Goal: Register for event/course

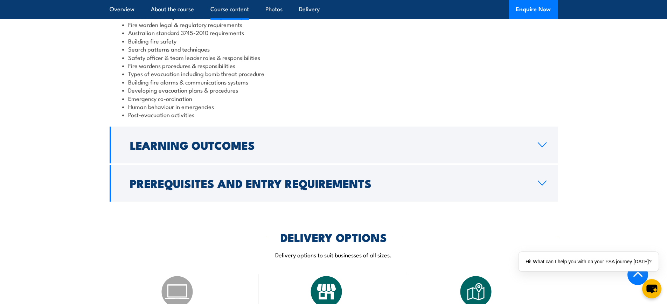
scroll to position [736, 0]
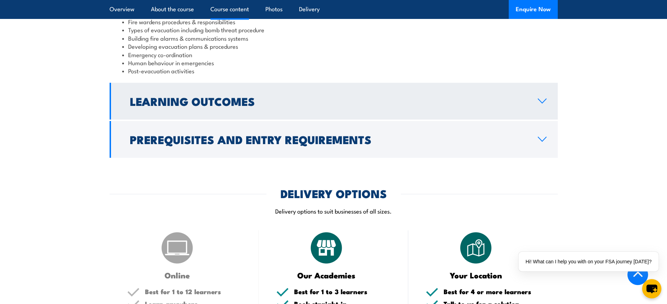
click at [534, 83] on link "Learning Outcomes" at bounding box center [334, 101] width 448 height 37
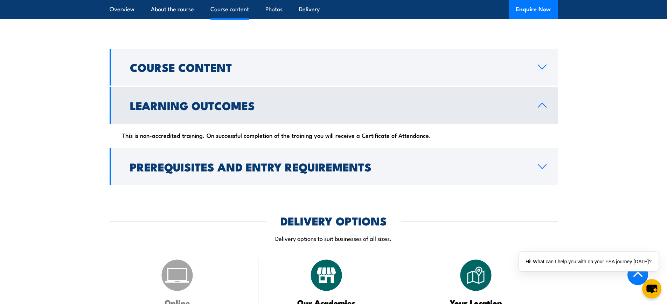
scroll to position [569, 0]
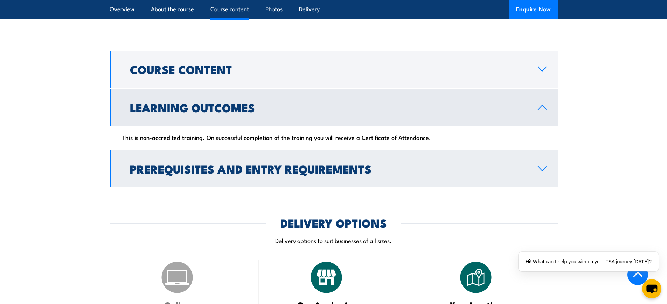
click at [548, 150] on link "Prerequisites and Entry Requirements" at bounding box center [334, 168] width 448 height 37
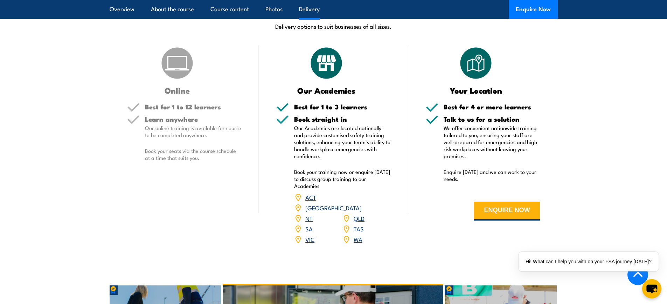
scroll to position [989, 0]
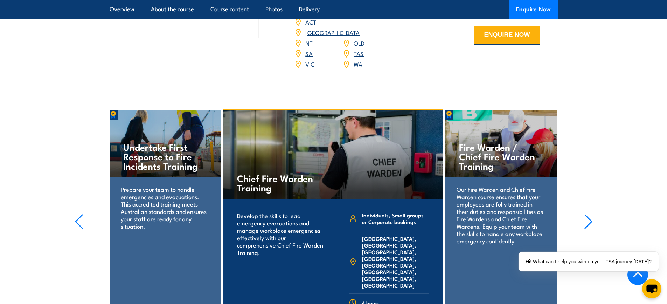
click at [589, 214] on icon "button" at bounding box center [588, 221] width 9 height 15
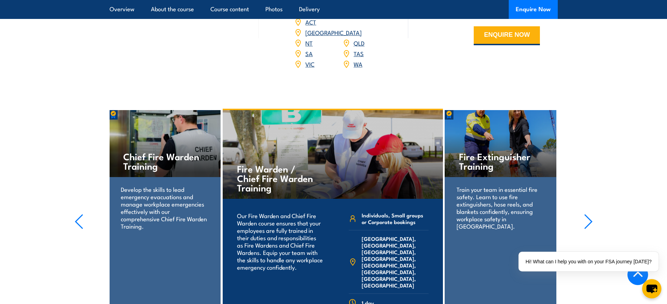
click at [589, 214] on icon "button" at bounding box center [588, 221] width 9 height 15
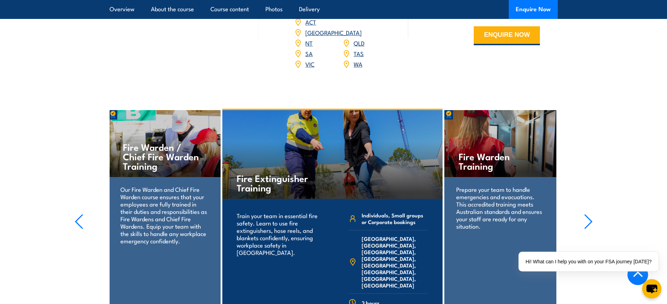
click at [589, 214] on icon "button" at bounding box center [588, 221] width 9 height 15
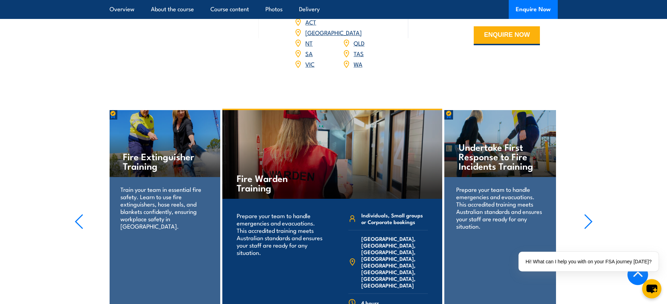
click at [589, 214] on icon "button" at bounding box center [588, 221] width 9 height 15
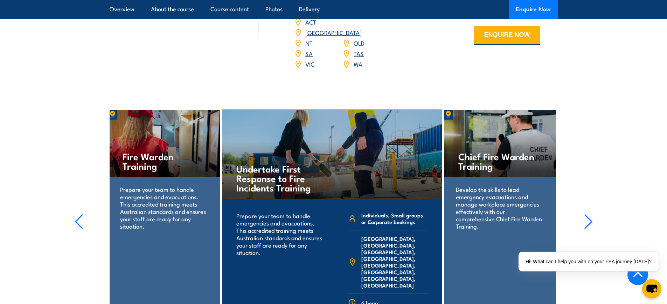
click at [589, 214] on icon "button" at bounding box center [588, 221] width 9 height 15
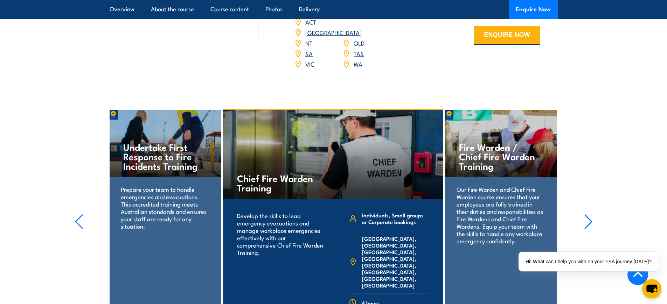
click at [589, 214] on icon "button" at bounding box center [588, 221] width 9 height 15
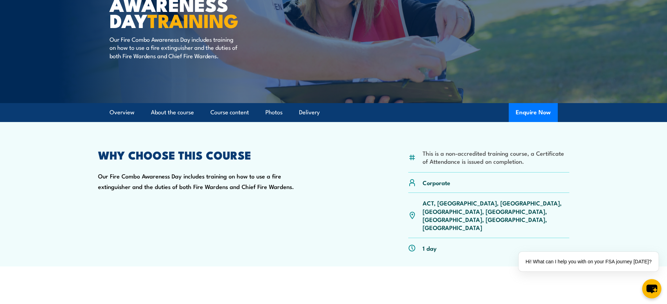
scroll to position [0, 0]
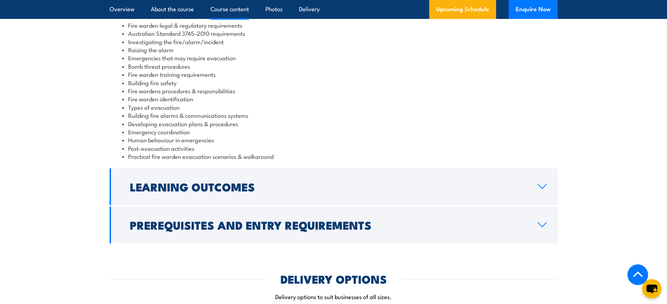
scroll to position [771, 0]
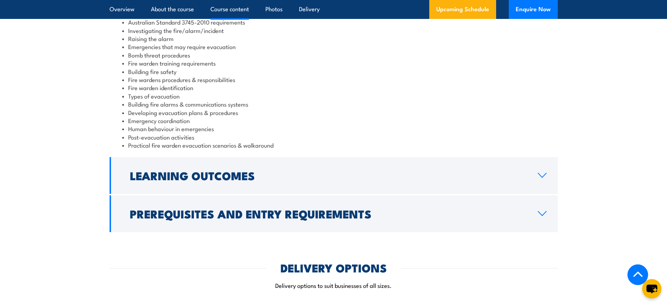
click at [319, 210] on h2 "Prerequisites and Entry Requirements" at bounding box center [328, 213] width 397 height 10
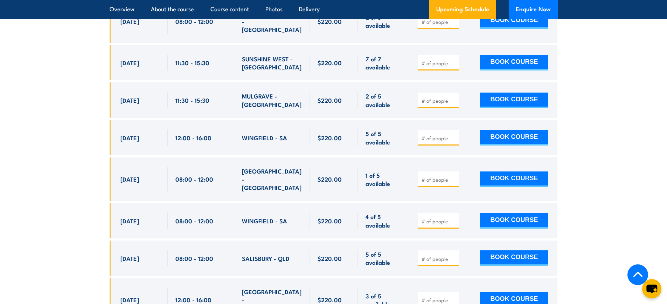
scroll to position [2522, 0]
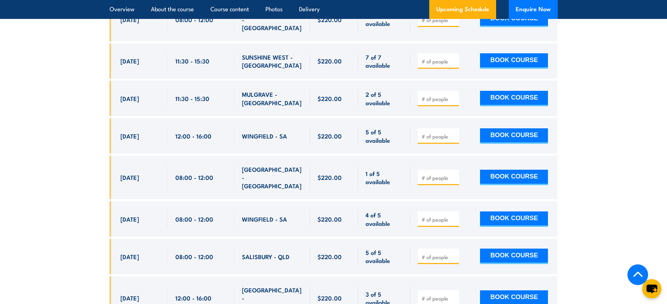
click at [269, 252] on span "SALISBURY - QLD" at bounding box center [266, 256] width 48 height 8
drag, startPoint x: 491, startPoint y: 163, endPoint x: 482, endPoint y: 167, distance: 9.6
click at [491, 248] on button "BOOK COURSE" at bounding box center [514, 255] width 68 height 15
click at [433, 253] on input "number" at bounding box center [439, 256] width 35 height 7
type input "1"
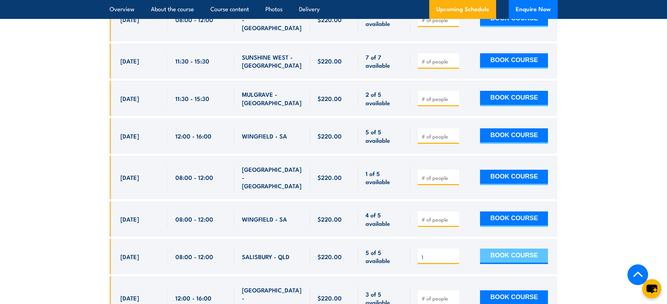
click at [521, 248] on button "BOOK COURSE" at bounding box center [514, 255] width 68 height 15
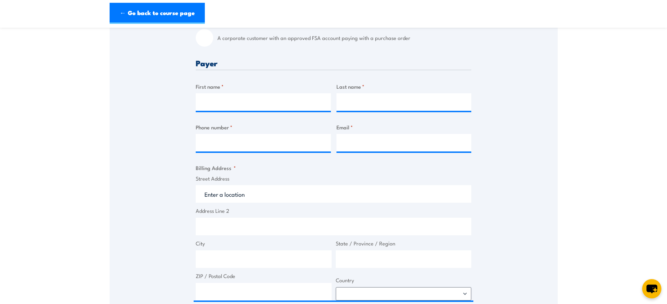
scroll to position [245, 0]
click at [234, 87] on label "First name *" at bounding box center [263, 86] width 135 height 8
click at [234, 93] on input "First name *" at bounding box center [263, 102] width 135 height 18
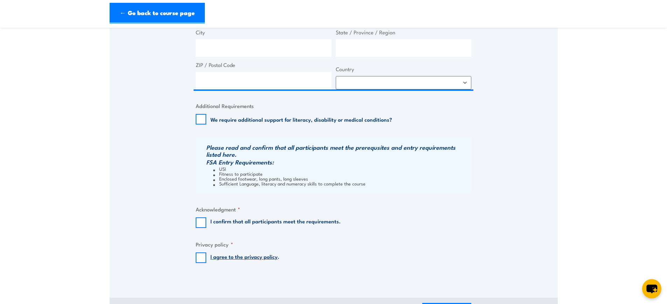
scroll to position [455, 0]
drag, startPoint x: 418, startPoint y: 88, endPoint x: 598, endPoint y: 74, distance: 180.3
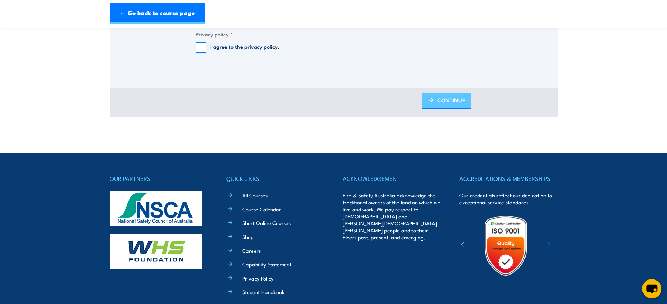
scroll to position [751, 0]
